Goal: Task Accomplishment & Management: Manage account settings

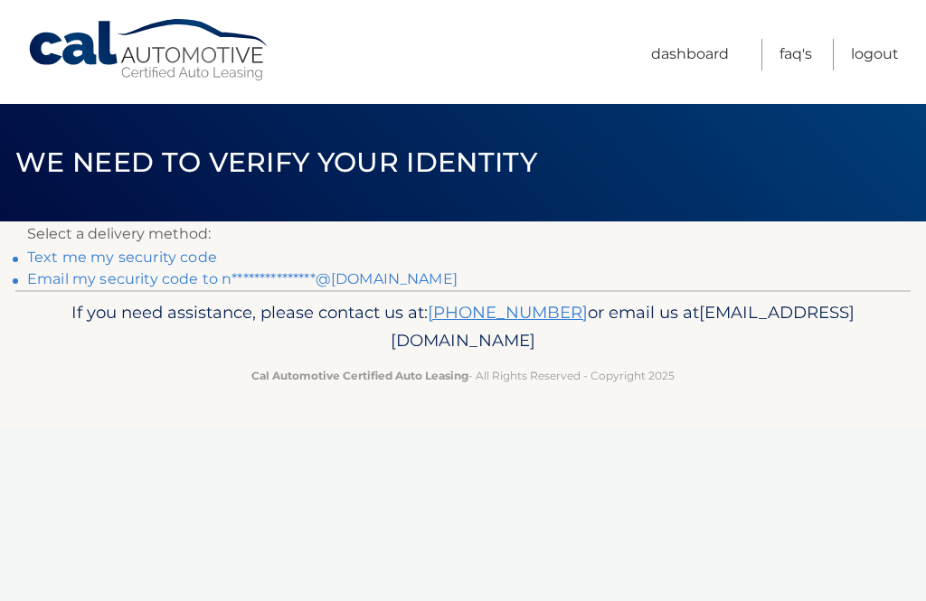
click at [190, 252] on link "Text me my security code" at bounding box center [122, 257] width 190 height 17
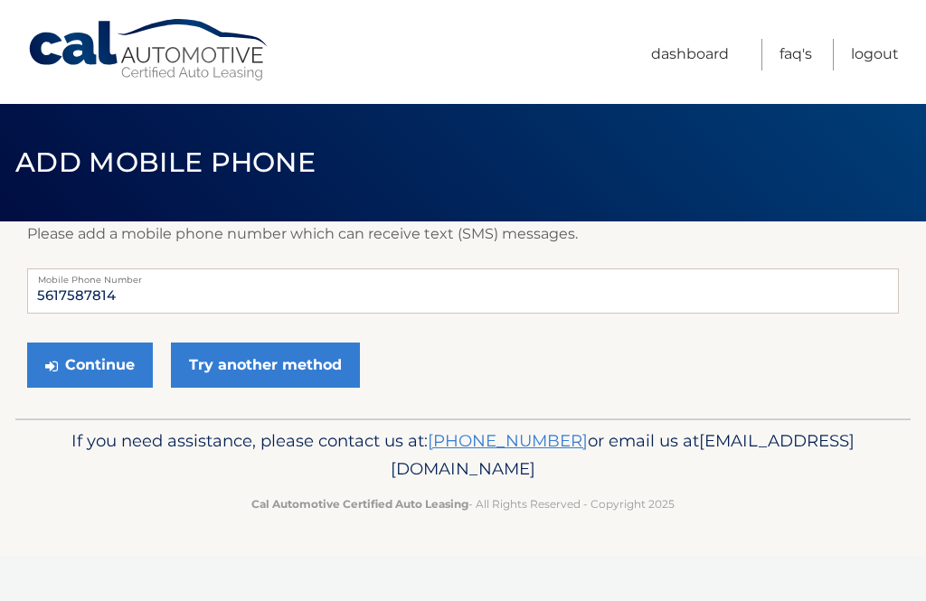
click at [108, 364] on button "Continue" at bounding box center [90, 365] width 126 height 45
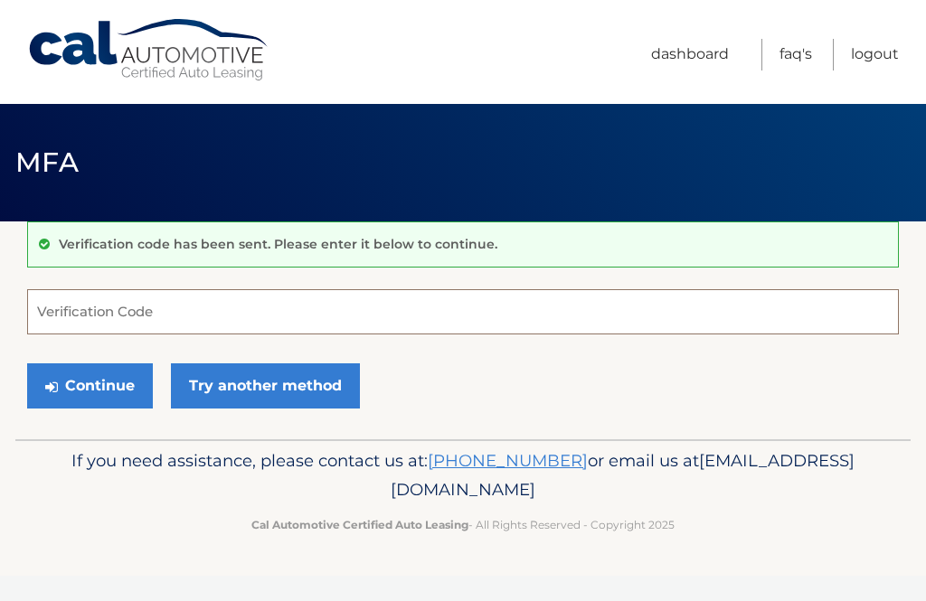
click at [194, 313] on input "Verification Code" at bounding box center [462, 311] width 871 height 45
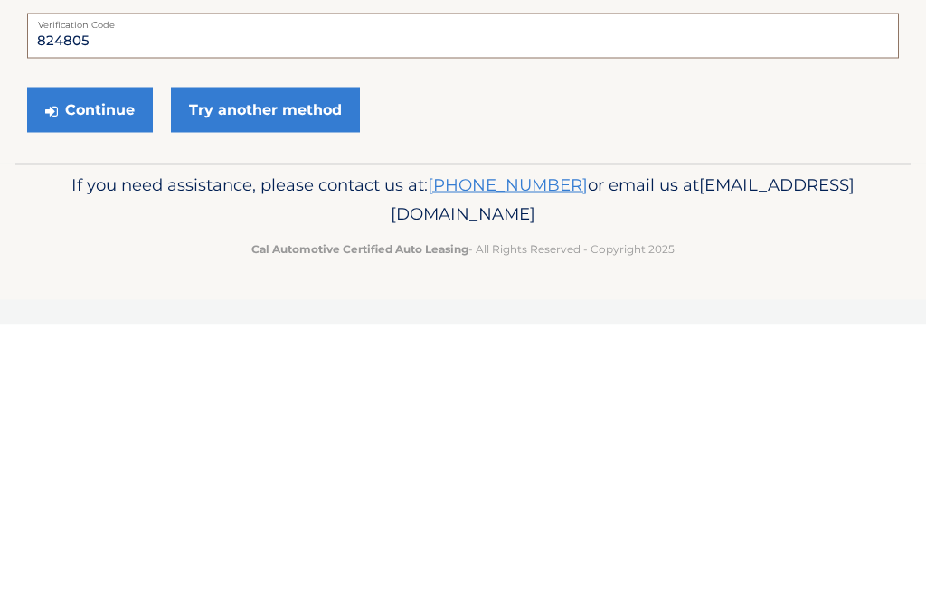
type input "824805"
click at [94, 363] on button "Continue" at bounding box center [90, 385] width 126 height 45
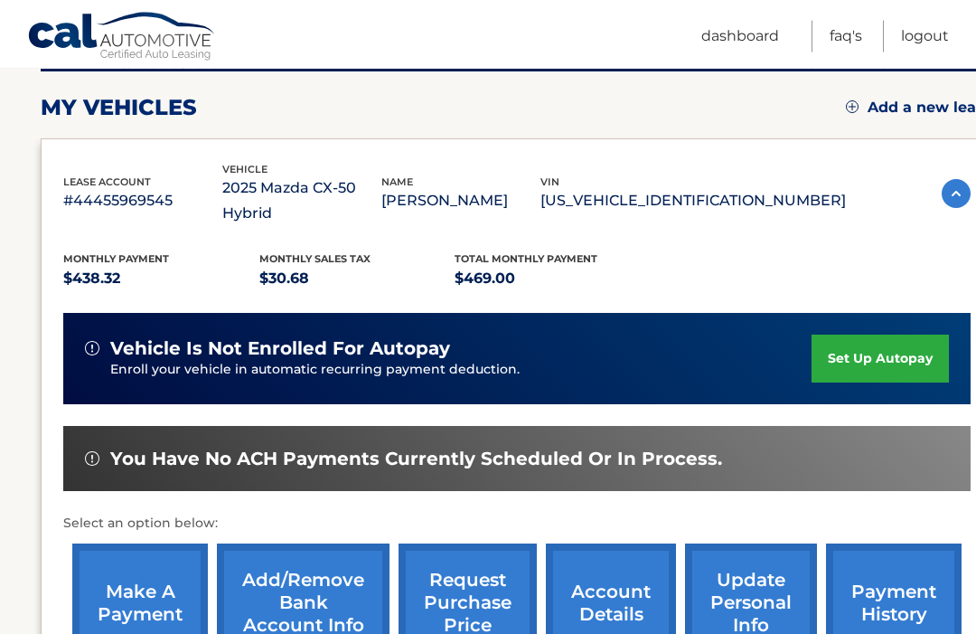
scroll to position [237, 0]
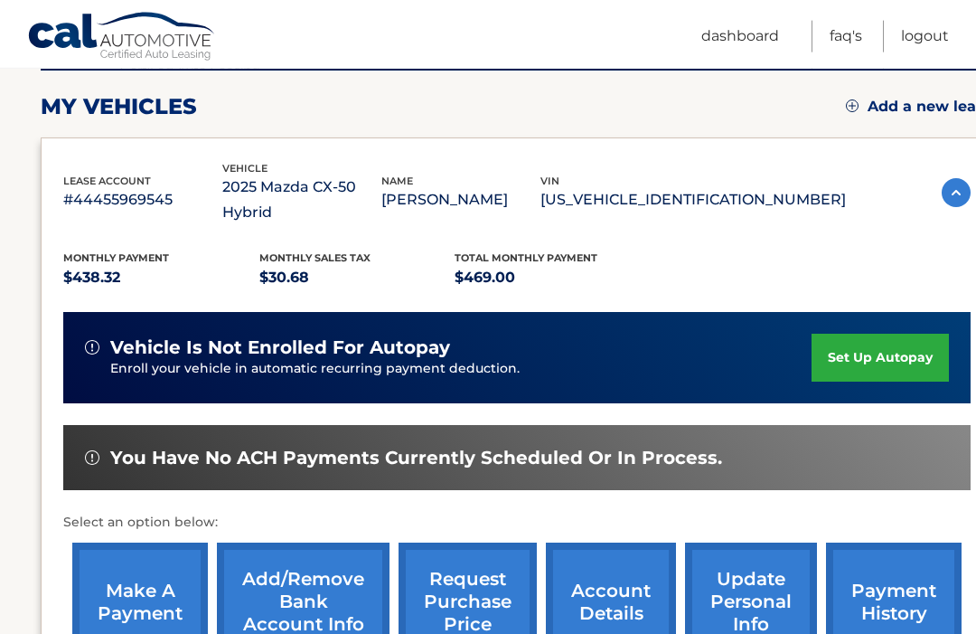
click at [114, 616] on link "make a payment" at bounding box center [140, 601] width 136 height 118
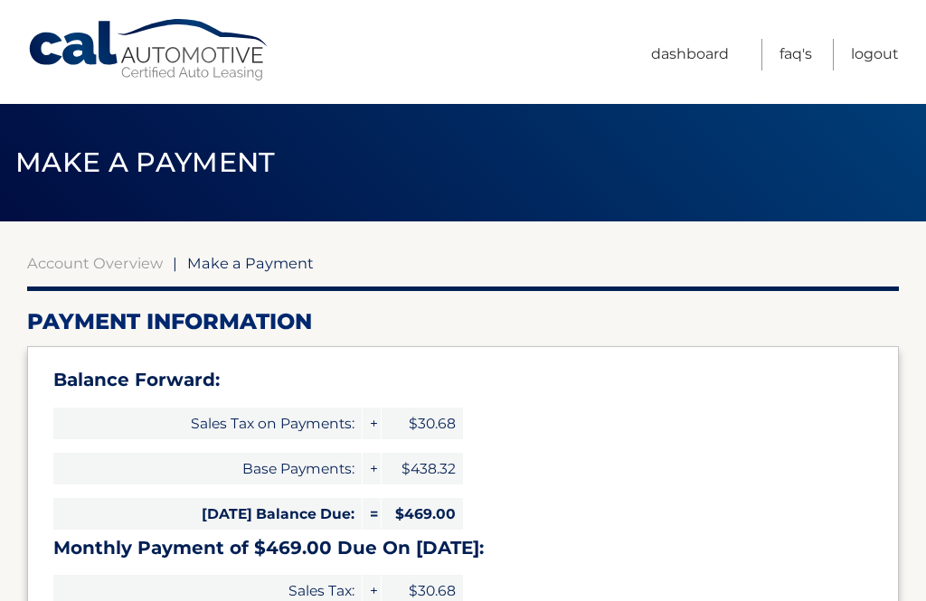
select select "ZjU1ZDZhYmQtOTI5My00YTc2LWJkNjItYzU2NTRiNDAyZmIx"
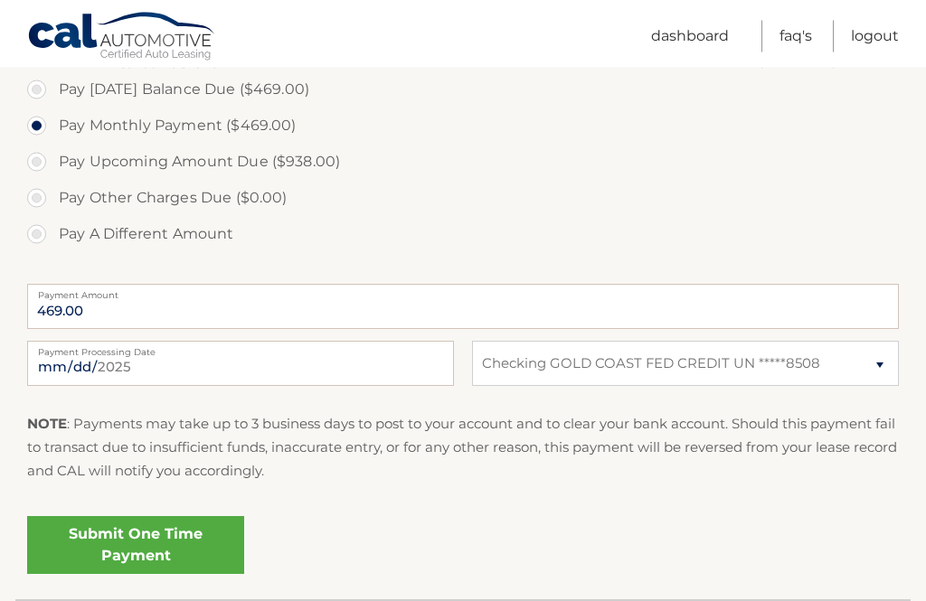
scroll to position [680, 0]
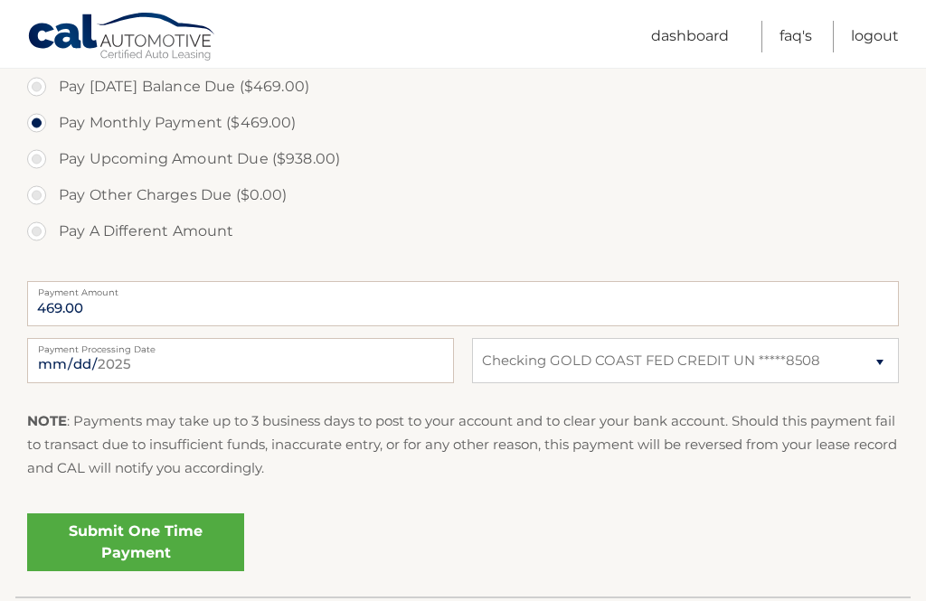
click at [159, 542] on link "Submit One Time Payment" at bounding box center [135, 542] width 217 height 58
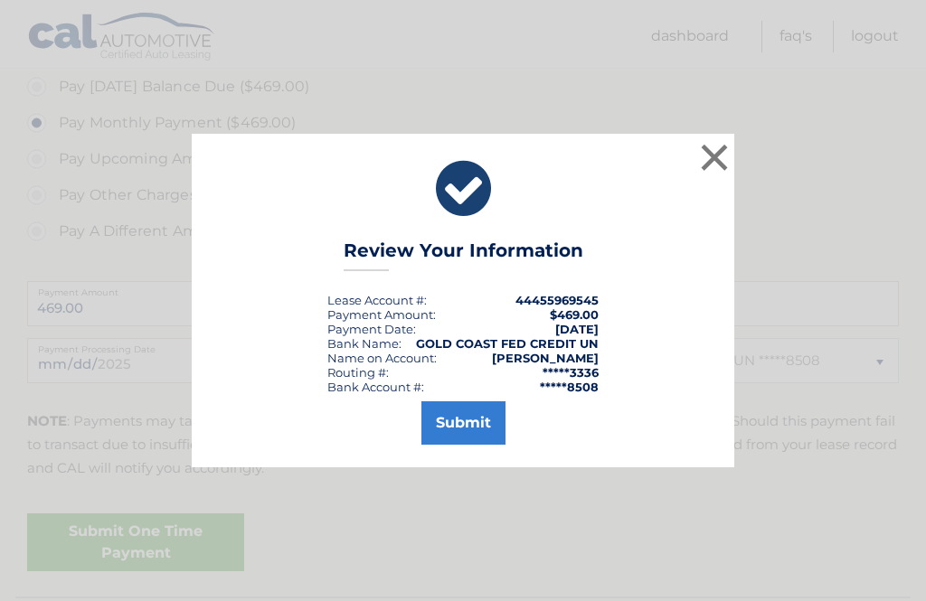
click at [484, 445] on button "Submit" at bounding box center [463, 422] width 84 height 43
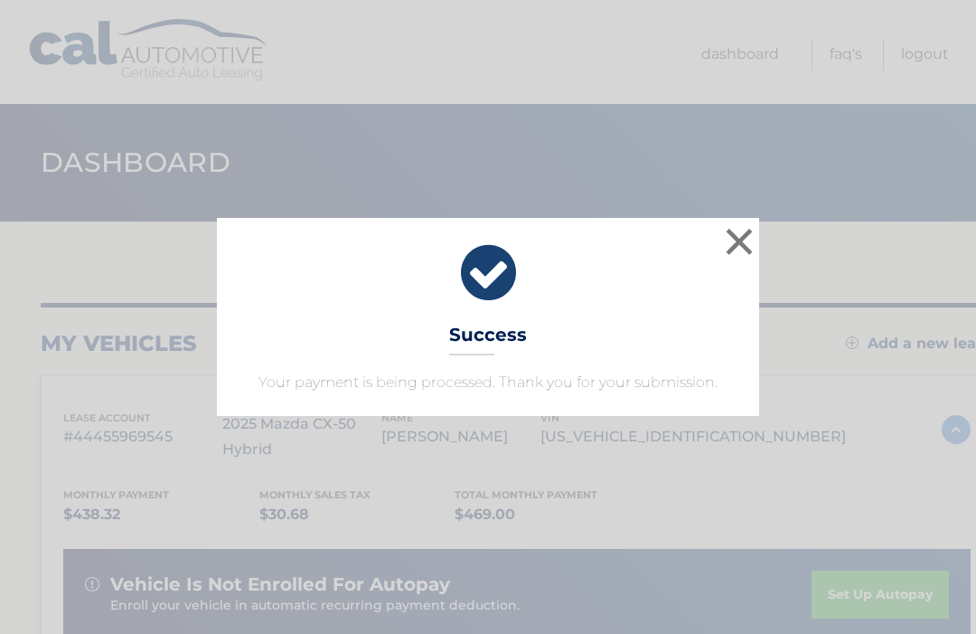
scroll to position [5, 0]
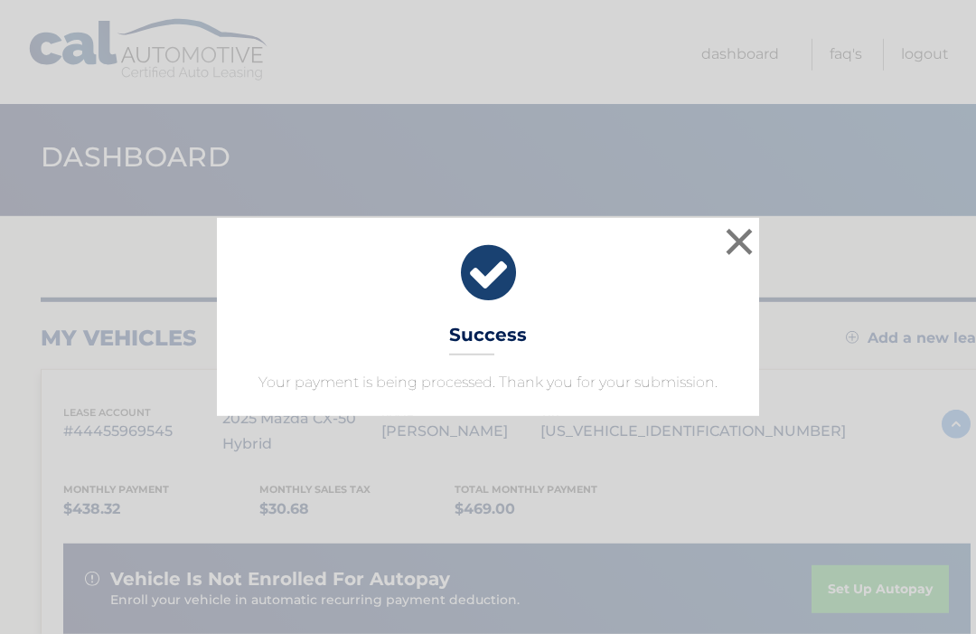
click at [748, 240] on button "×" at bounding box center [739, 241] width 36 height 36
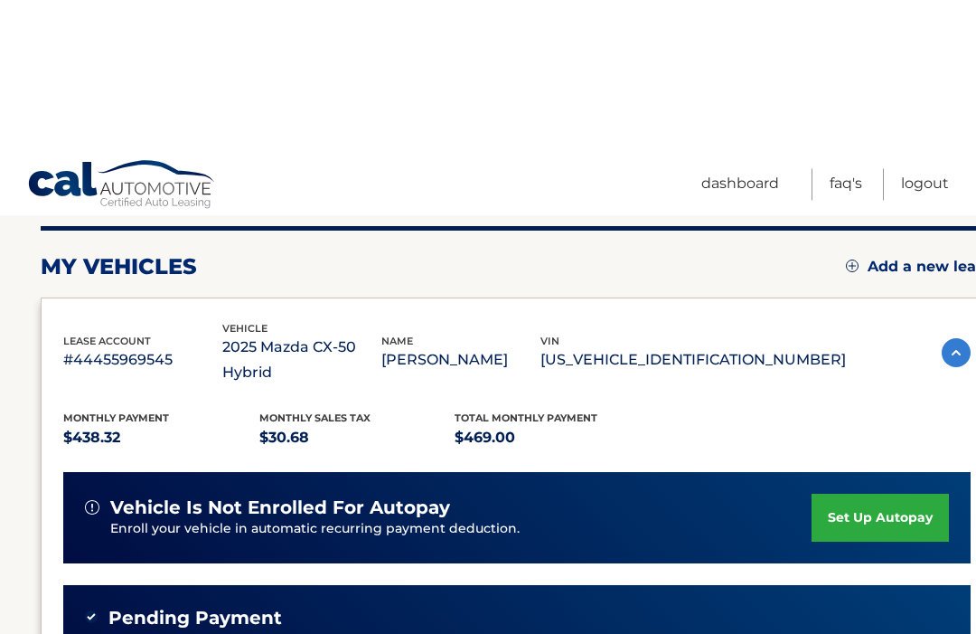
scroll to position [0, 0]
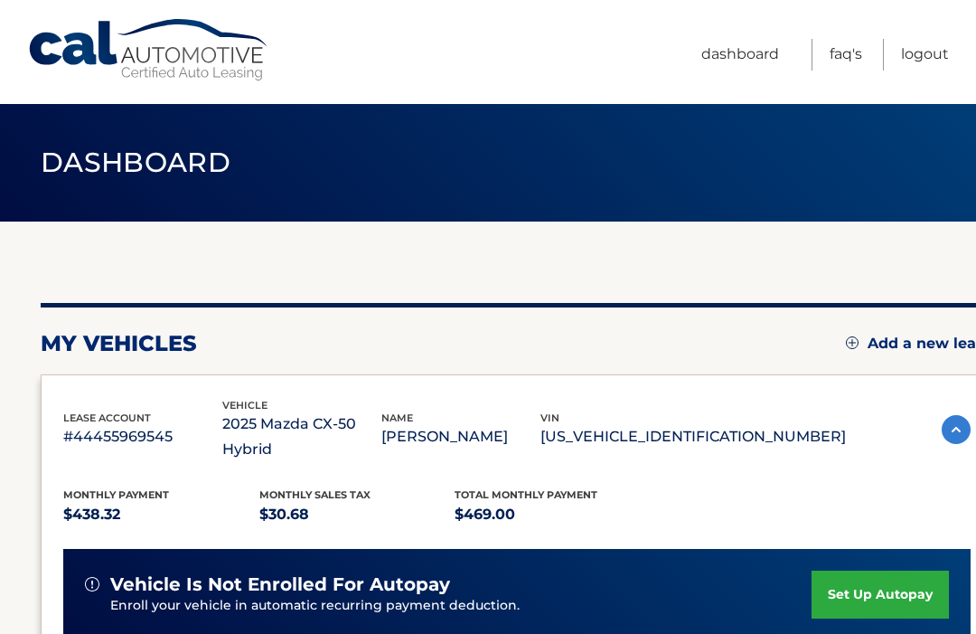
click at [929, 50] on link "Logout" at bounding box center [925, 55] width 48 height 32
